Goal: Task Accomplishment & Management: Manage account settings

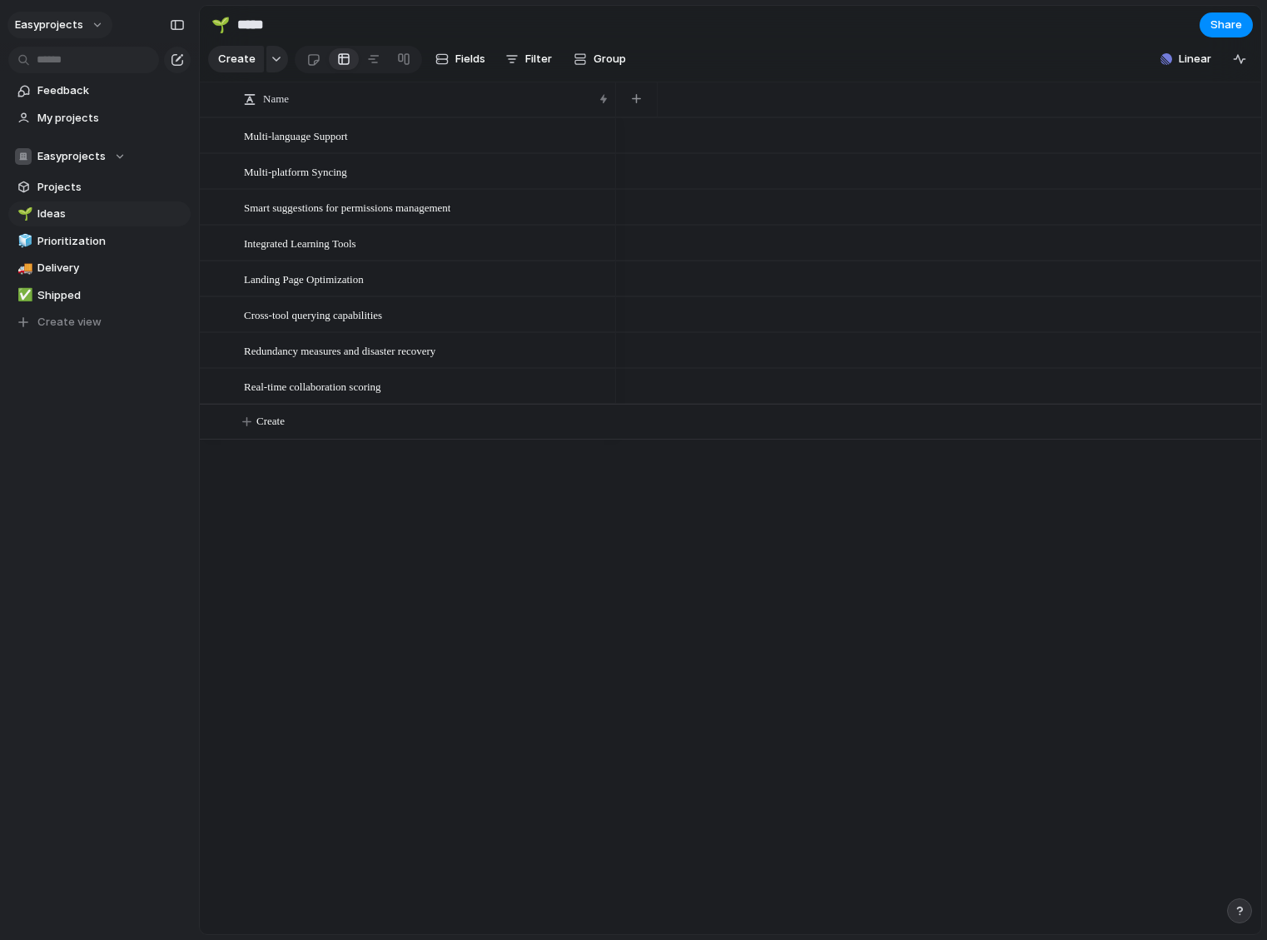
click at [78, 23] on span "easyprojects" at bounding box center [49, 25] width 68 height 17
click at [82, 62] on li "Settings" at bounding box center [81, 62] width 138 height 27
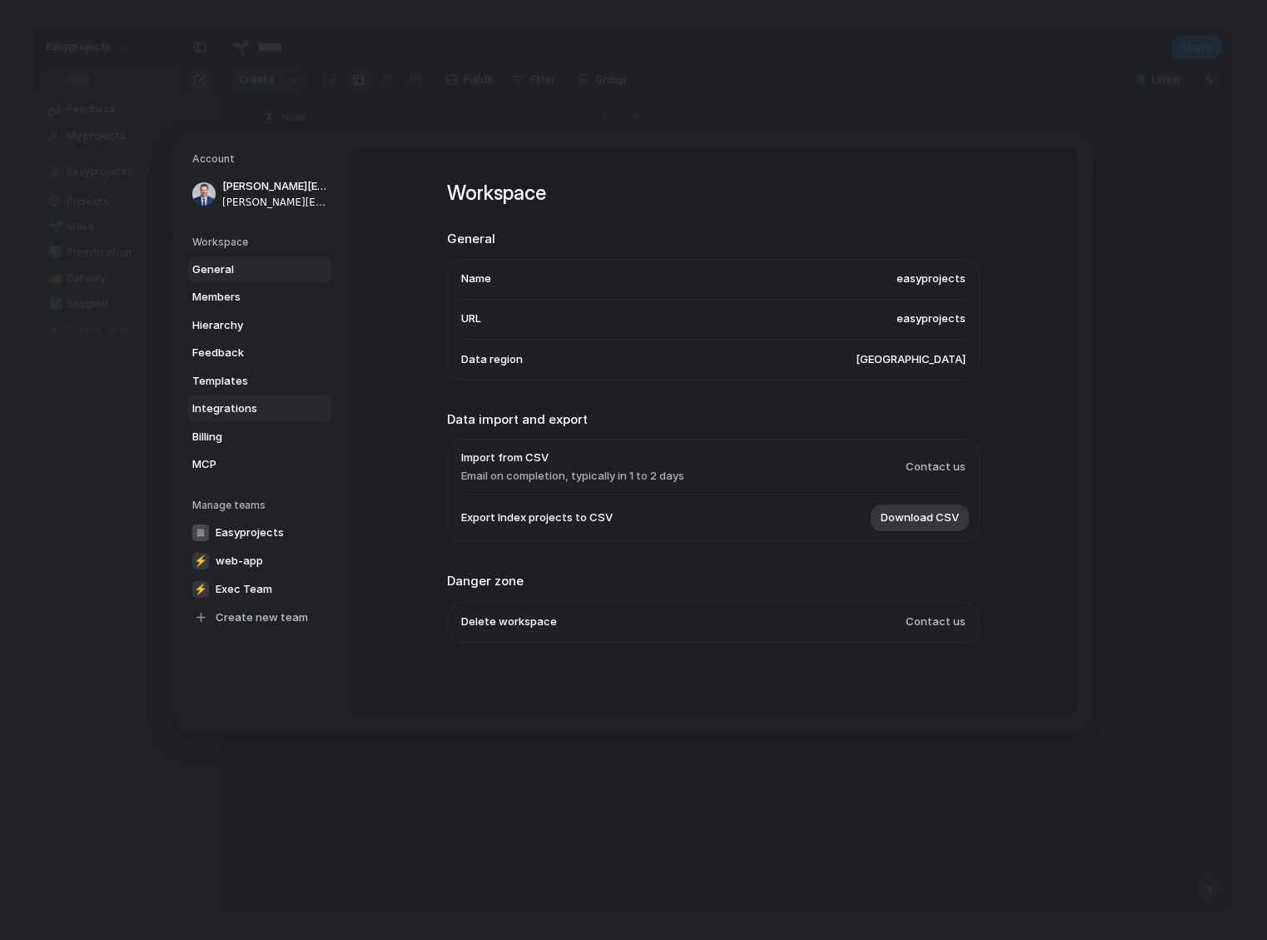
click at [239, 406] on span "Integrations" at bounding box center [245, 408] width 107 height 17
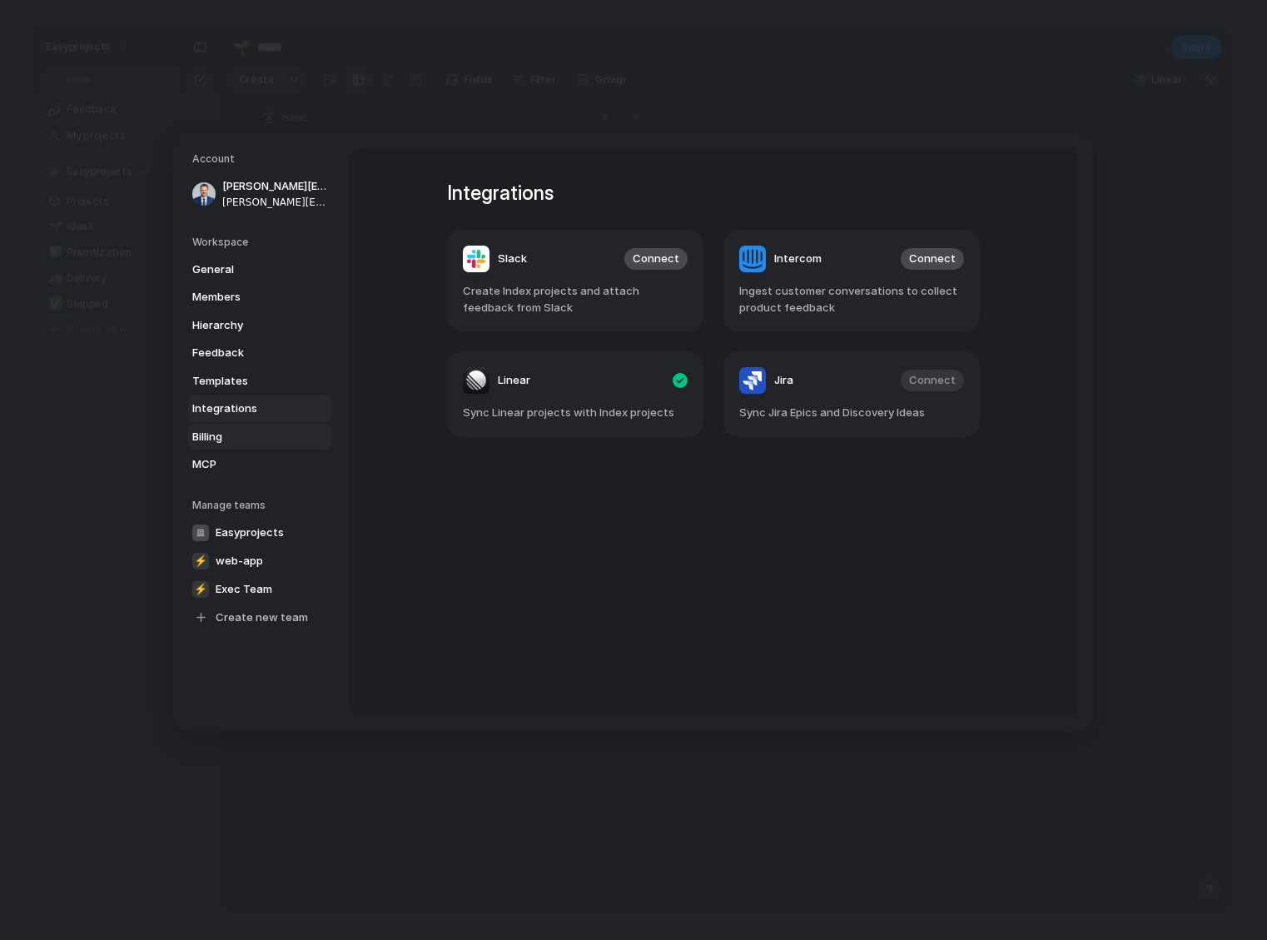
click at [254, 437] on span "Billing" at bounding box center [245, 436] width 107 height 17
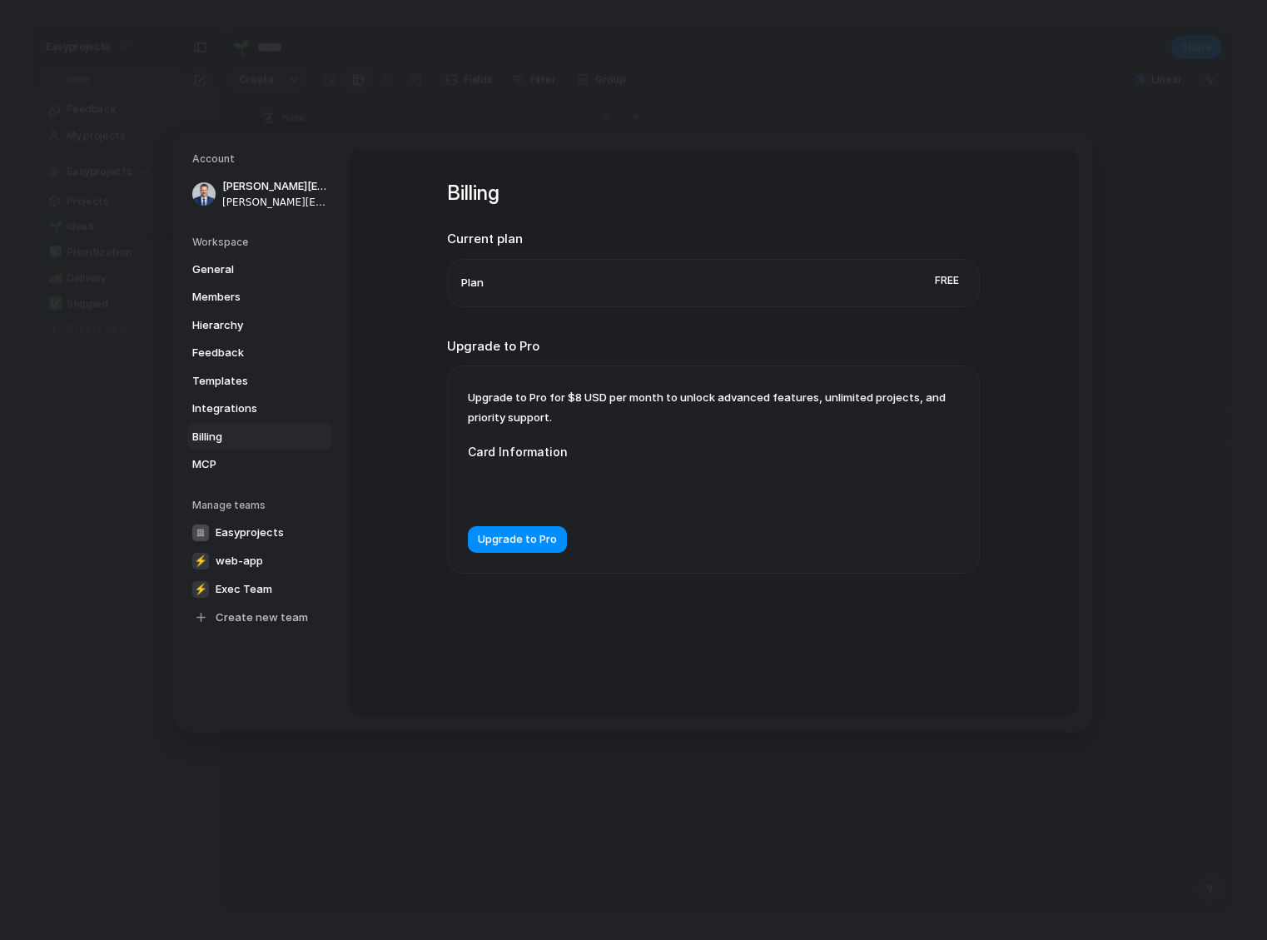
click at [945, 285] on span "Free" at bounding box center [946, 280] width 37 height 22
click at [528, 547] on span "Upgrade to Pro" at bounding box center [517, 539] width 79 height 17
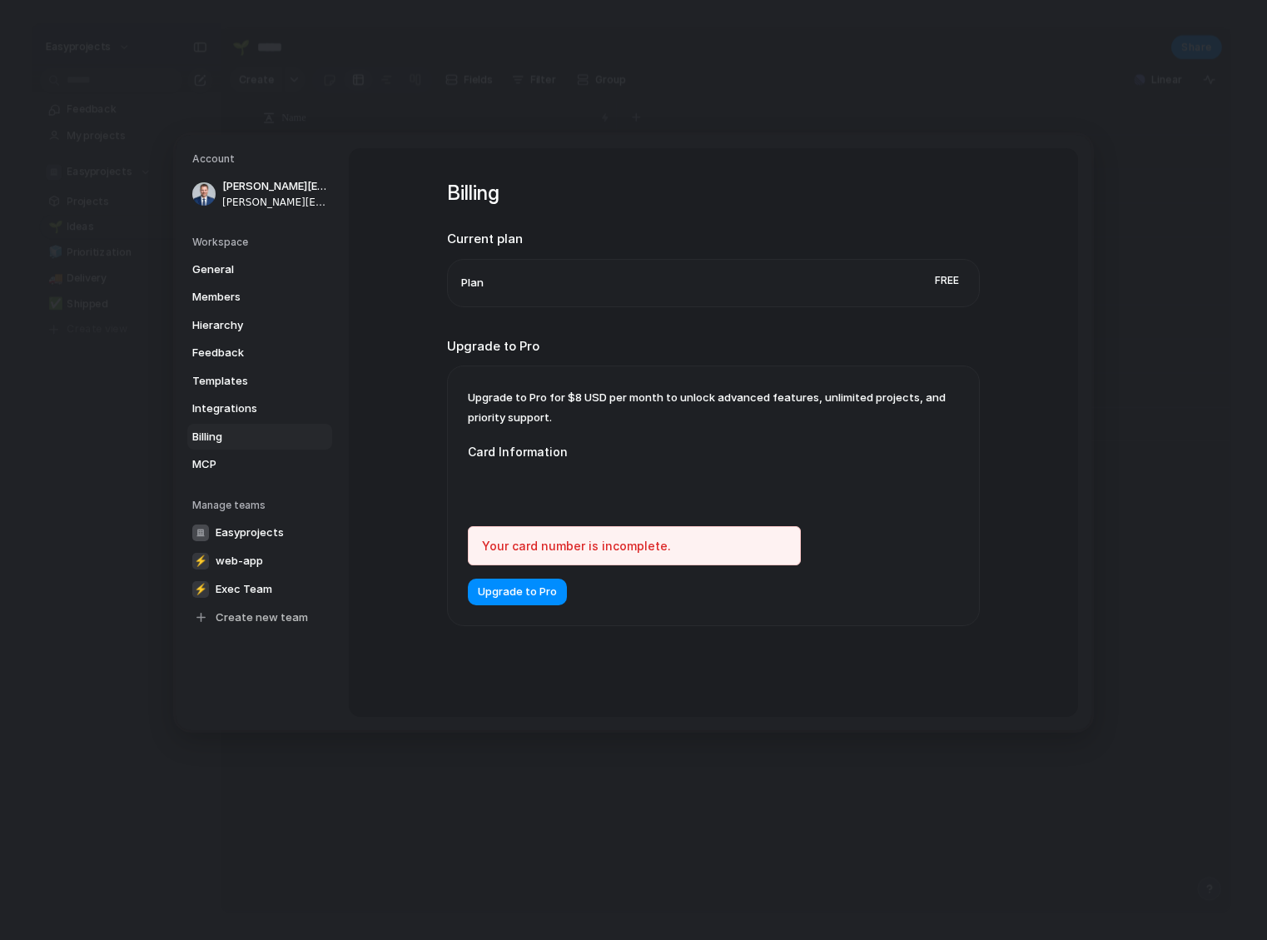
click at [579, 545] on div "Your card number is incomplete." at bounding box center [634, 545] width 333 height 39
click at [521, 593] on span "Upgrade to Pro" at bounding box center [517, 591] width 79 height 17
click at [259, 382] on span "Templates" at bounding box center [245, 380] width 107 height 17
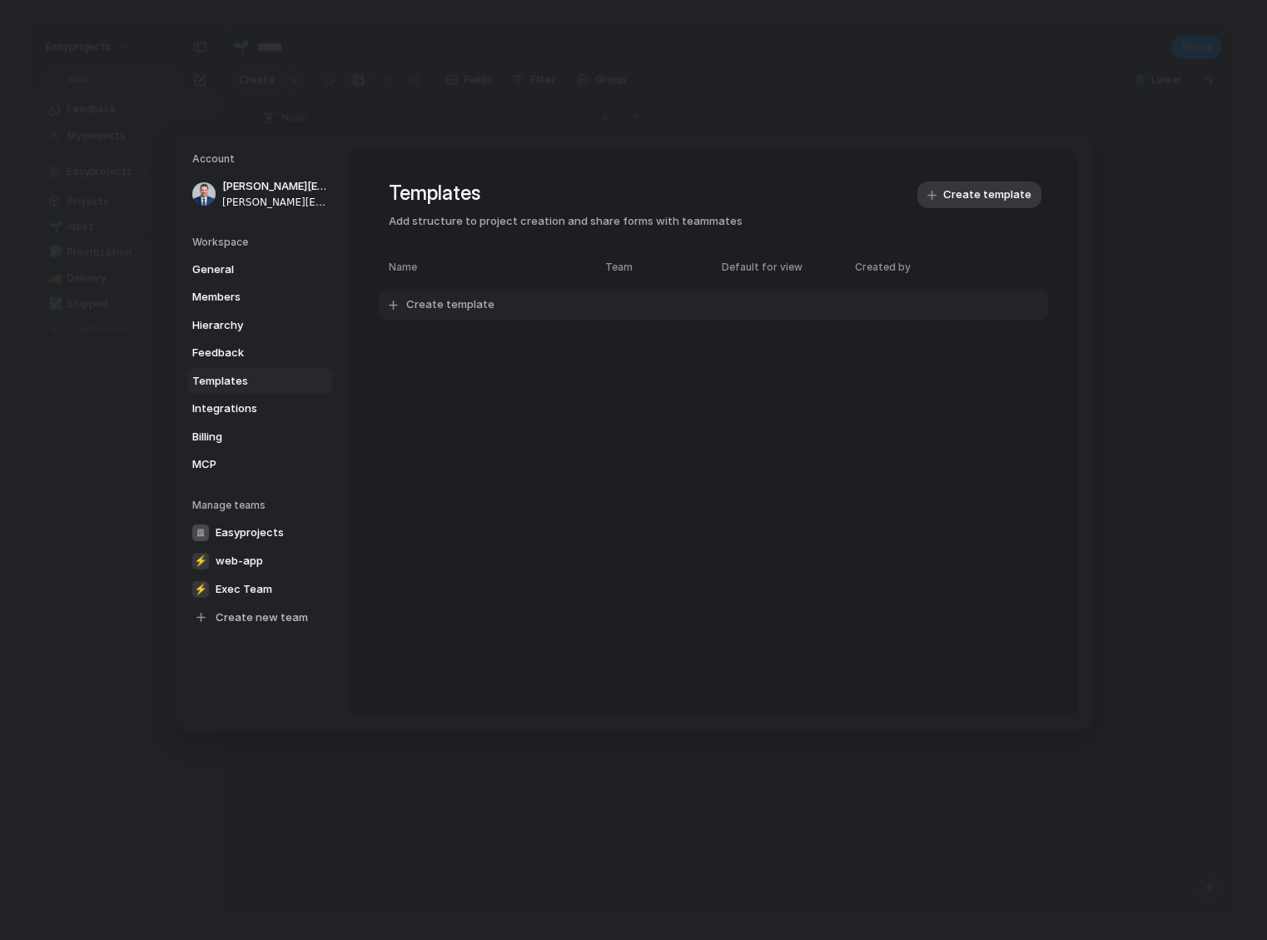
click at [455, 301] on span "Create template" at bounding box center [450, 304] width 88 height 17
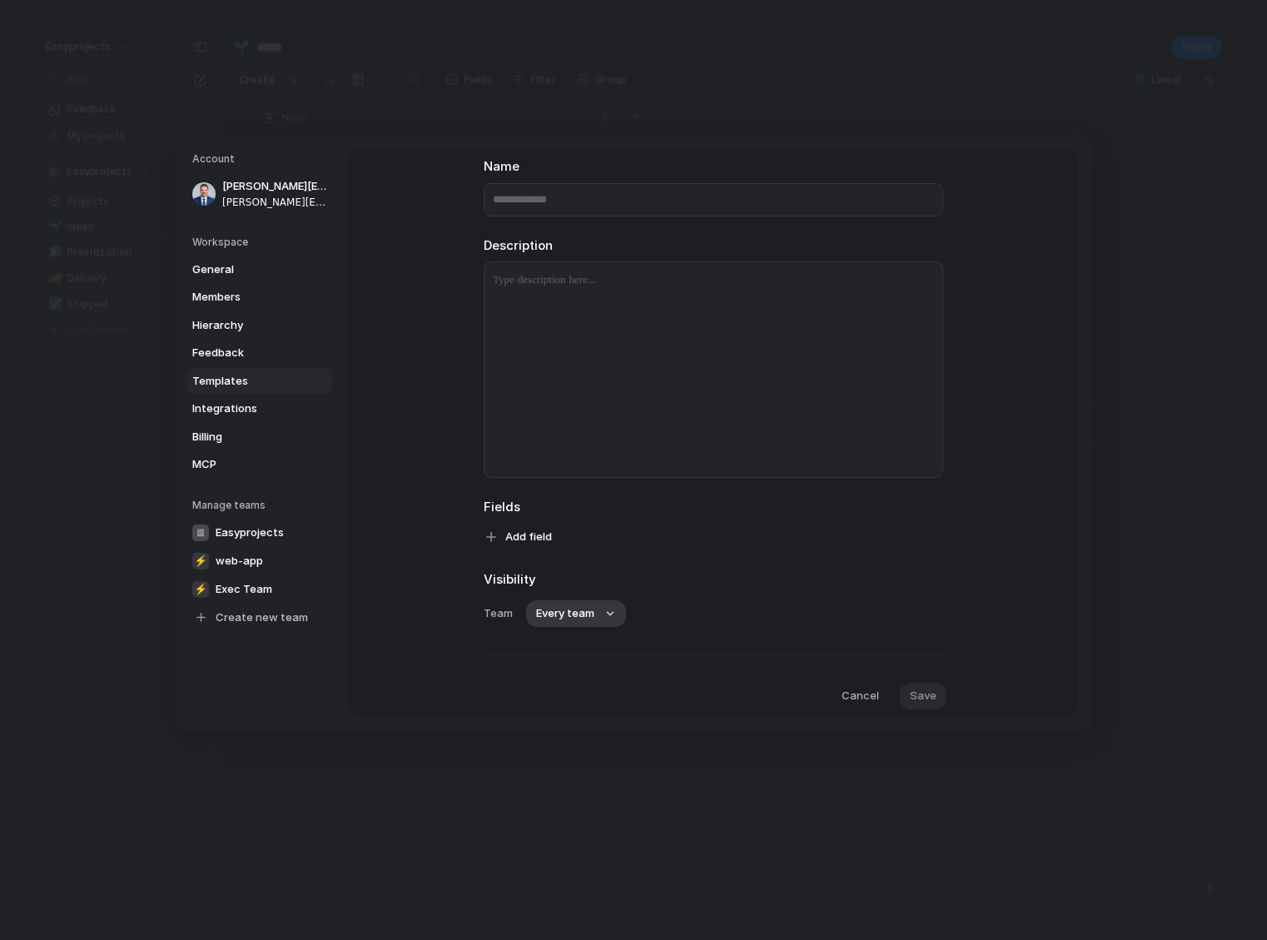
scroll to position [102, 0]
click at [561, 603] on span "Every team" at bounding box center [565, 602] width 58 height 17
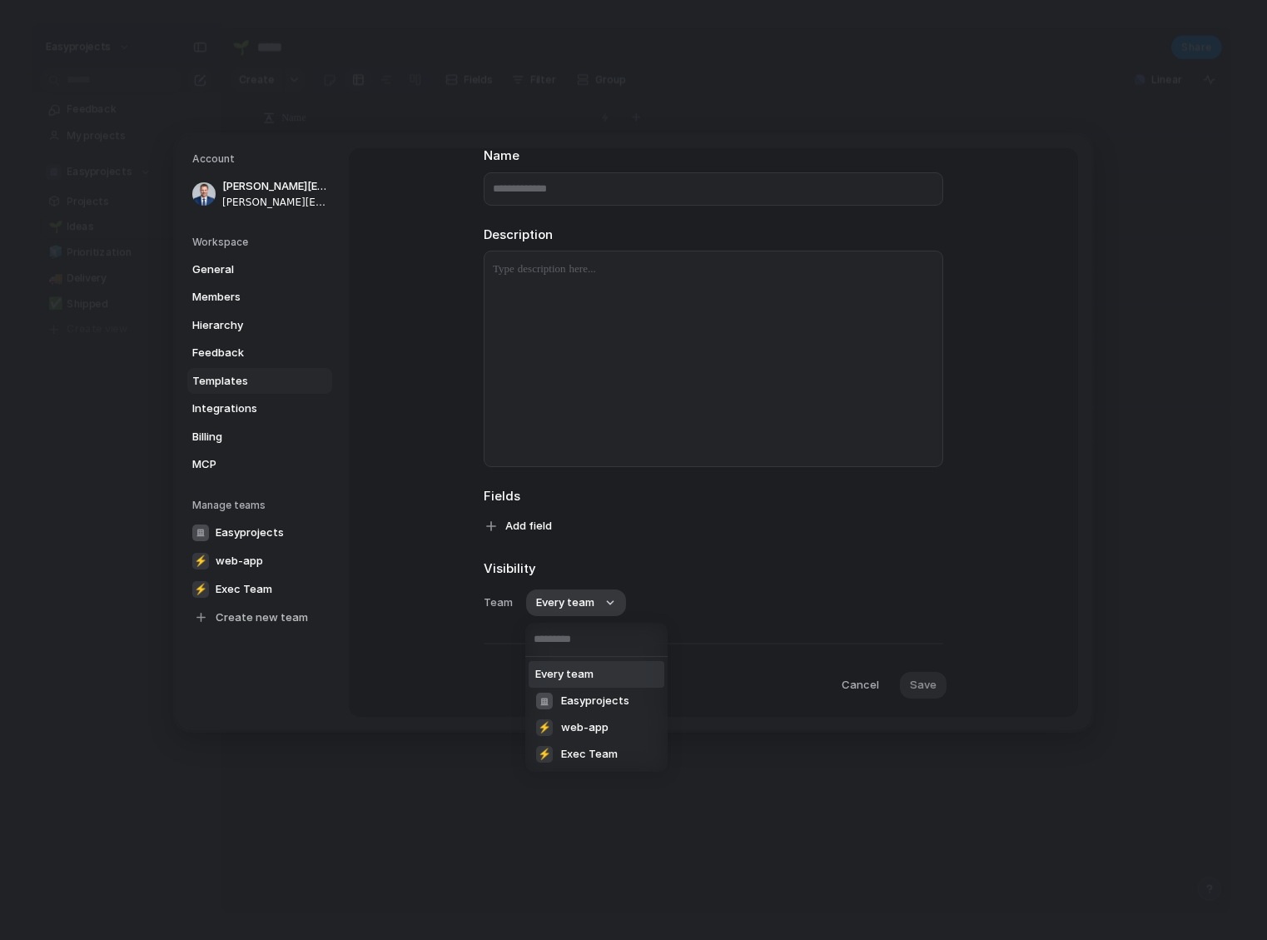
click at [554, 567] on div "Every team Easyprojects ⚡ web-app ⚡ Exec Team" at bounding box center [633, 470] width 1267 height 940
click at [533, 522] on span "Add field" at bounding box center [528, 526] width 47 height 17
click at [608, 516] on div "Customer Design ready Effort Estimate (weeks) Impact Owner Priority Start date …" at bounding box center [633, 470] width 1267 height 940
click at [242, 414] on span "Integrations" at bounding box center [245, 408] width 107 height 17
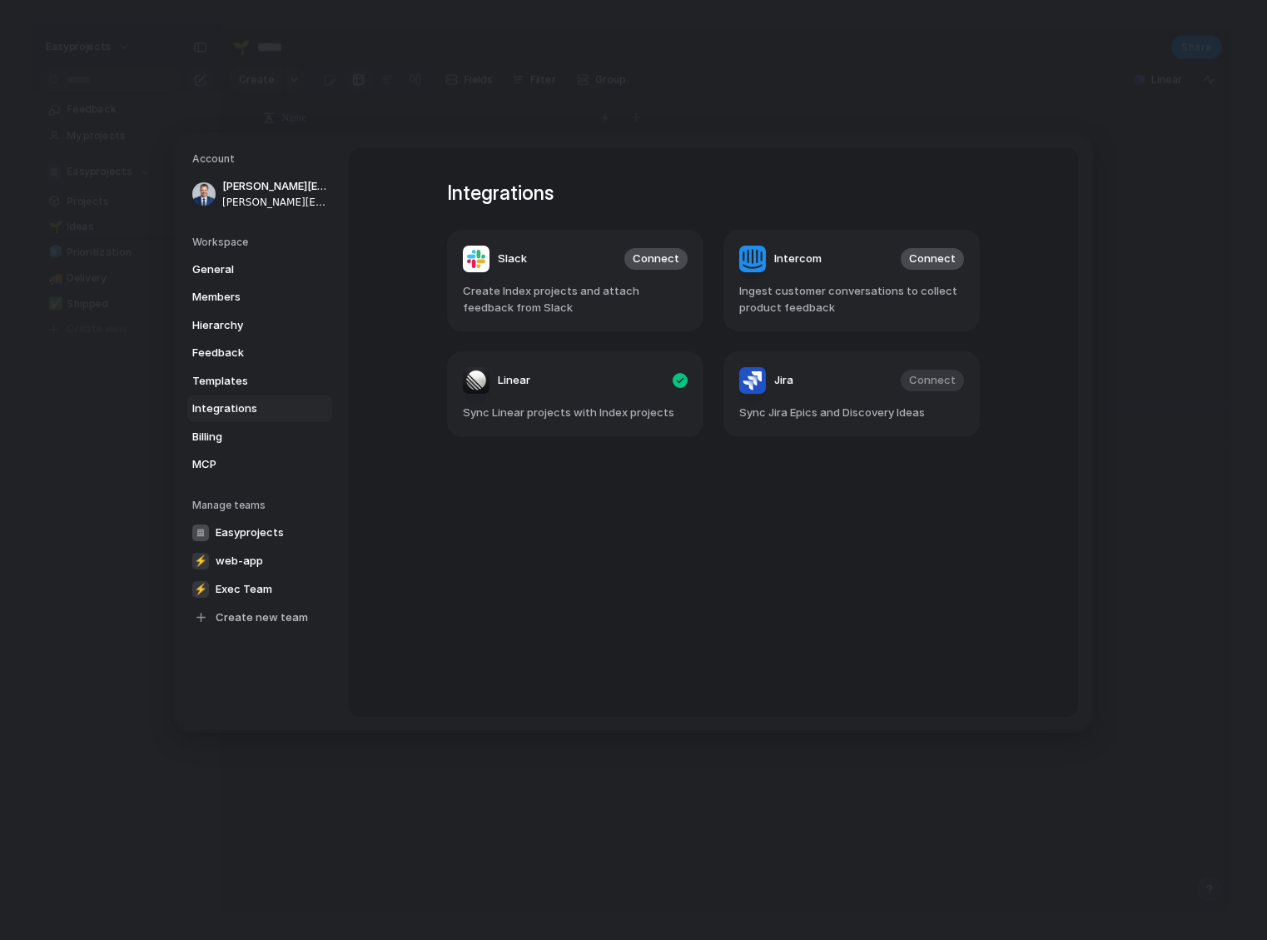
click at [656, 553] on div "Integrations Slack Connect Create Index projects and attach feedback from Slack…" at bounding box center [713, 432] width 593 height 568
click at [223, 301] on span "Members" at bounding box center [245, 297] width 107 height 17
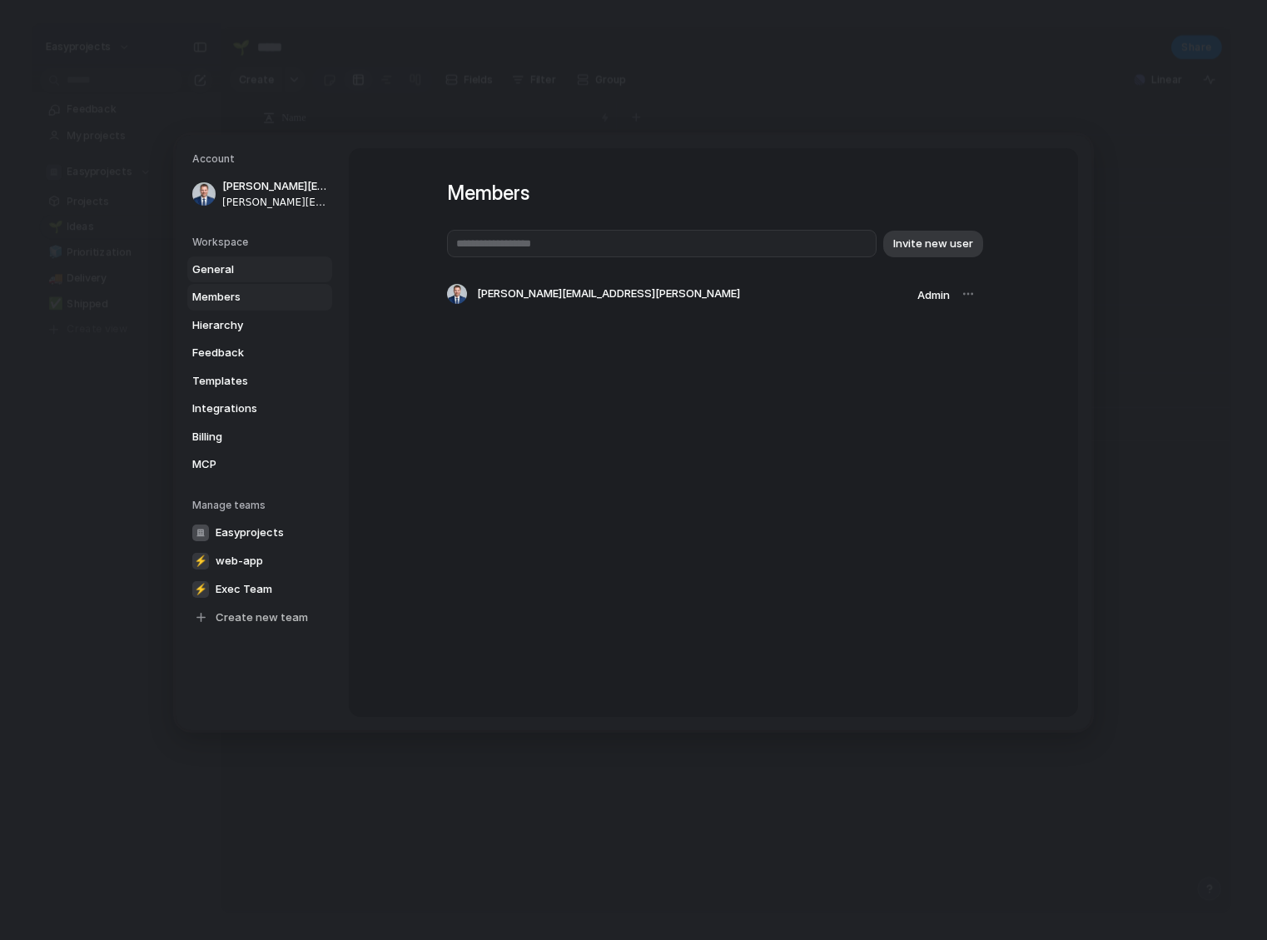
click at [252, 270] on span "General" at bounding box center [245, 268] width 107 height 17
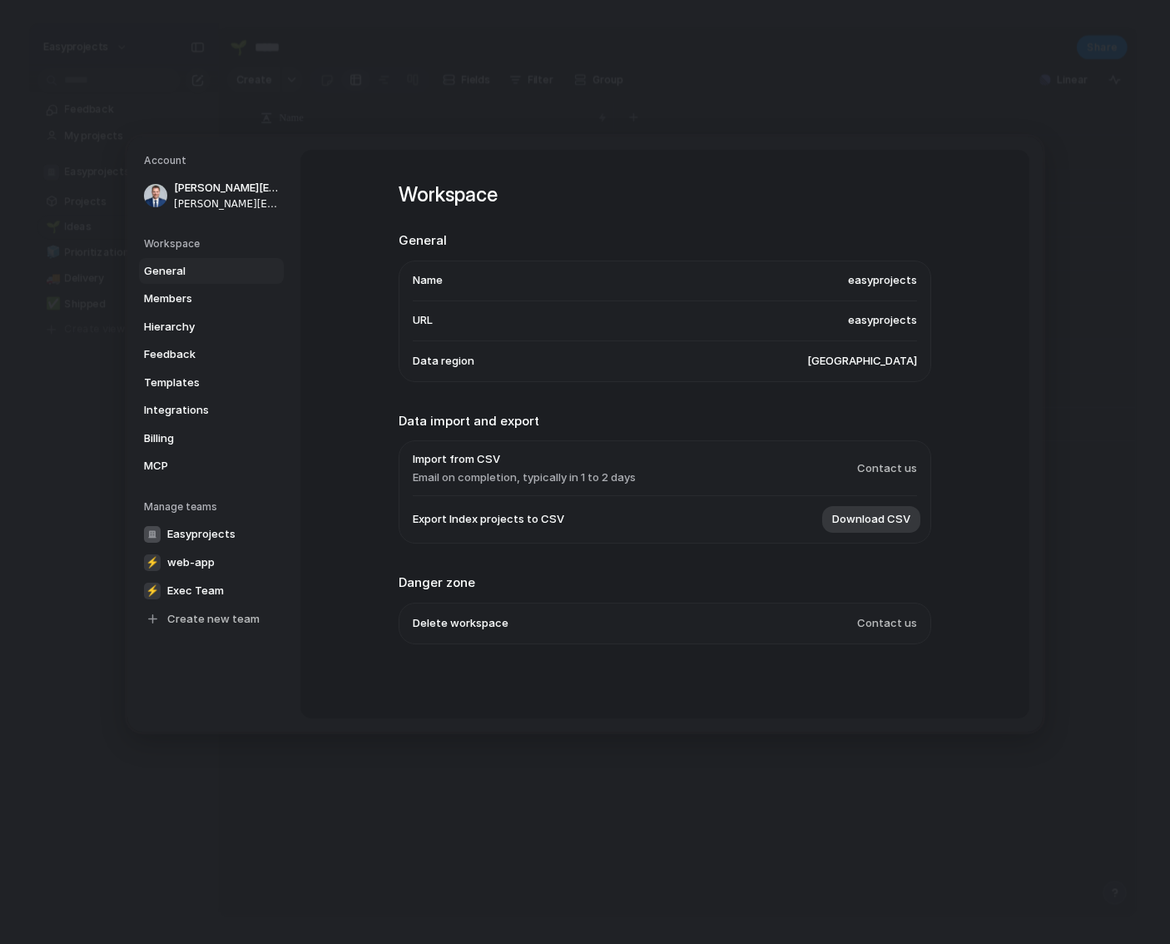
click at [841, 363] on li "Data region [GEOGRAPHIC_DATA]" at bounding box center [665, 361] width 504 height 40
click at [878, 366] on span "[GEOGRAPHIC_DATA]" at bounding box center [862, 361] width 110 height 17
click at [207, 300] on span "Members" at bounding box center [197, 298] width 107 height 17
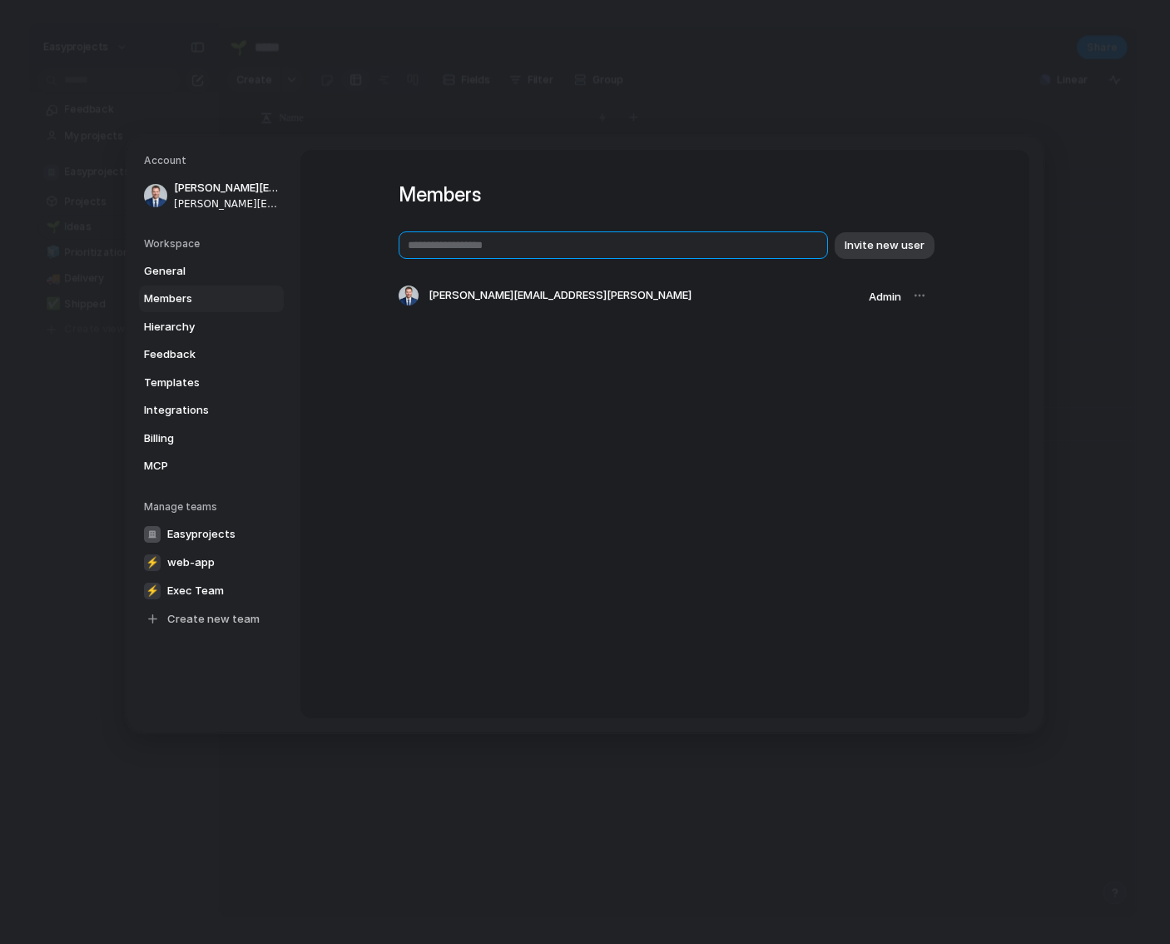
click at [721, 240] on input "text" at bounding box center [613, 244] width 429 height 27
